Goal: Check status: Check status

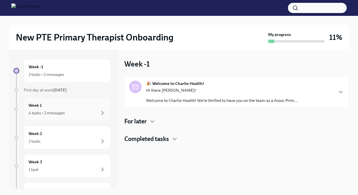
click at [90, 115] on div "4 tasks • 2 messages" at bounding box center [67, 112] width 77 height 7
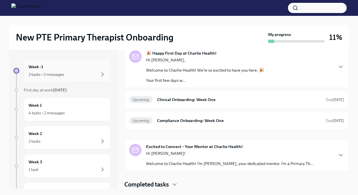
click at [89, 71] on div "Week -1 2 tasks • 2 messages" at bounding box center [67, 71] width 77 height 14
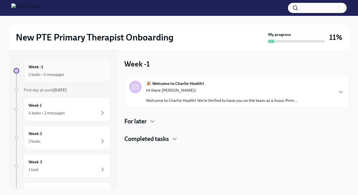
click at [89, 71] on div "Week -1 2 tasks • 2 messages" at bounding box center [67, 71] width 77 height 14
click at [170, 136] on div "Completed tasks" at bounding box center [236, 139] width 225 height 8
click at [151, 119] on icon "button" at bounding box center [152, 121] width 7 height 7
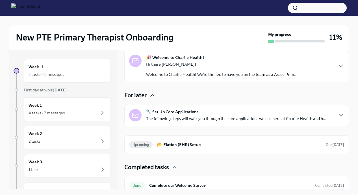
scroll to position [32, 0]
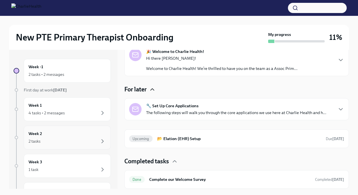
click at [87, 139] on div "2 tasks" at bounding box center [67, 141] width 77 height 7
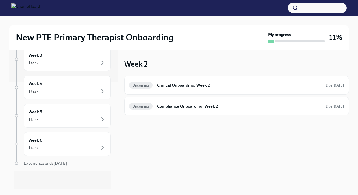
scroll to position [83, 0]
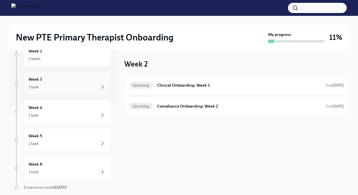
click at [96, 74] on div "Week 3 1 task" at bounding box center [67, 83] width 87 height 24
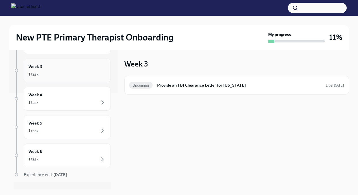
scroll to position [96, 0]
click at [87, 96] on div "Week 4 1 task" at bounding box center [67, 98] width 77 height 14
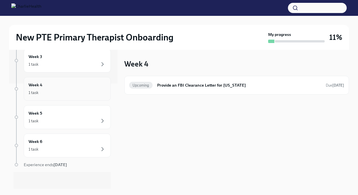
scroll to position [107, 0]
click at [82, 117] on div "1 task" at bounding box center [67, 119] width 77 height 7
click at [78, 145] on div "1 task" at bounding box center [67, 147] width 77 height 7
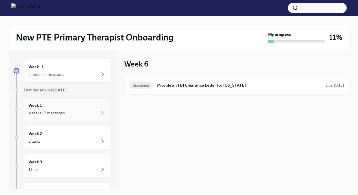
click at [75, 110] on div "4 tasks • 2 messages" at bounding box center [67, 112] width 77 height 7
